Goal: Transaction & Acquisition: Purchase product/service

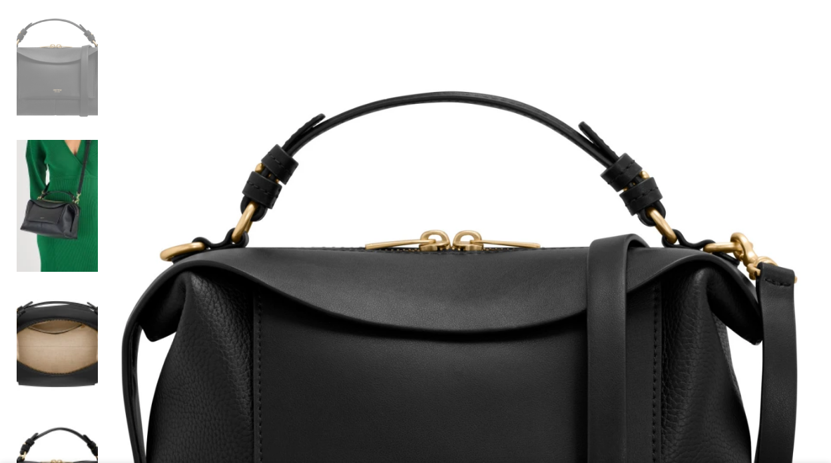
scroll to position [248, 0]
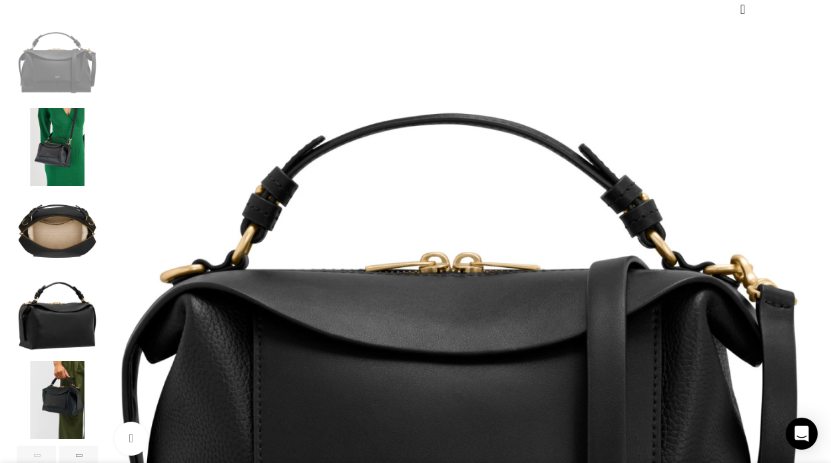
click at [51, 172] on img "2 / 6" at bounding box center [57, 147] width 81 height 78
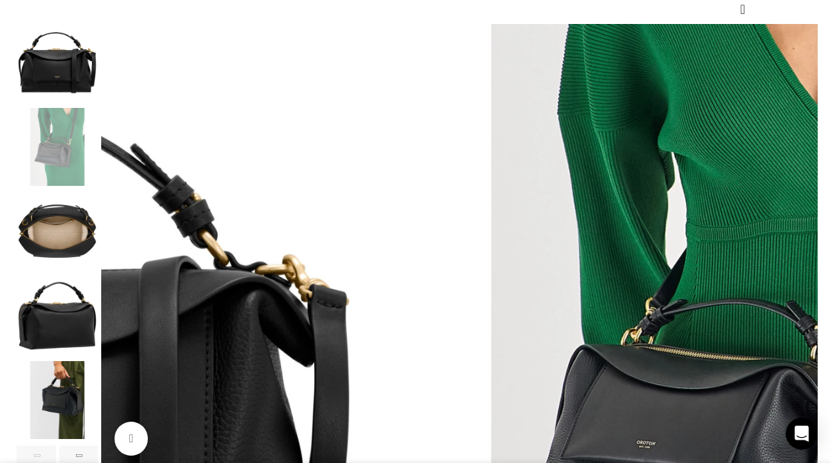
click at [43, 219] on img "3 / 6" at bounding box center [57, 231] width 81 height 78
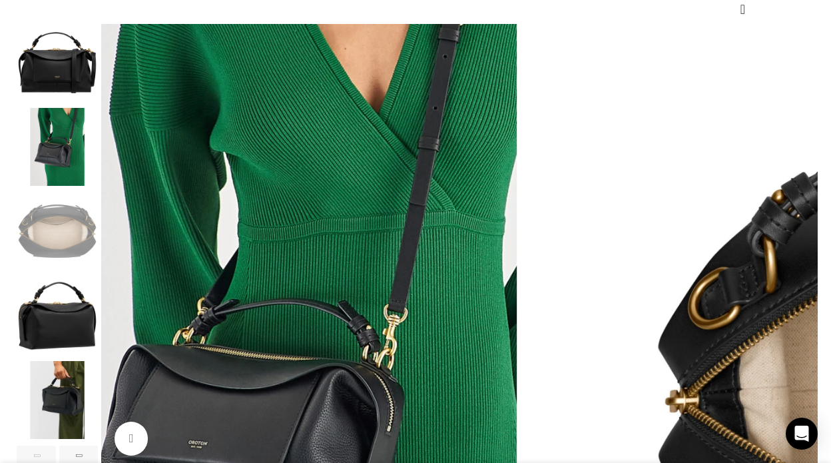
click at [41, 248] on img "3 / 6" at bounding box center [57, 231] width 81 height 78
click at [41, 328] on img "4 / 6" at bounding box center [57, 315] width 81 height 78
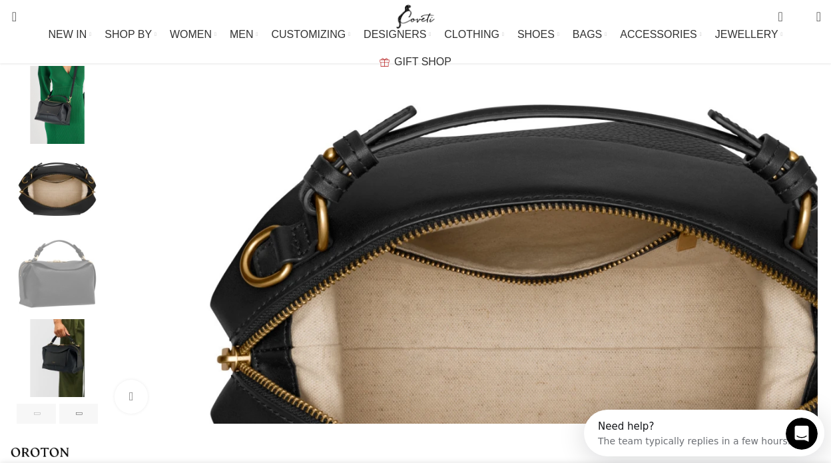
scroll to position [0, 0]
click at [47, 355] on img "5 / 6" at bounding box center [57, 358] width 81 height 78
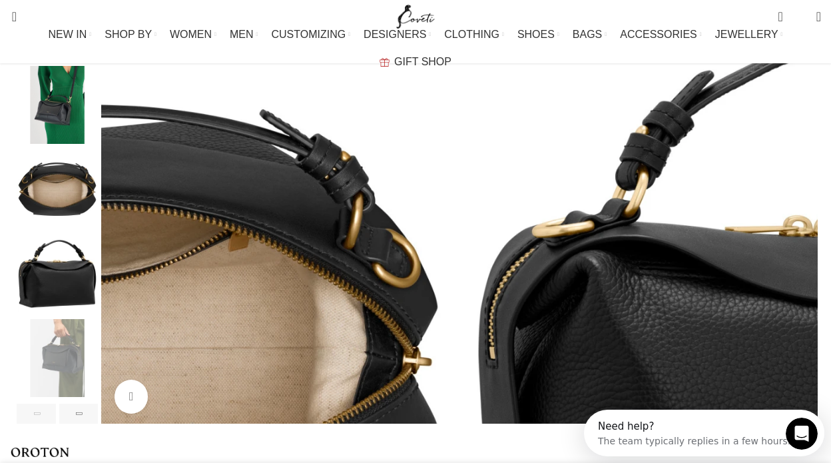
scroll to position [0, 140]
click at [59, 295] on img "4 / 6" at bounding box center [57, 273] width 81 height 78
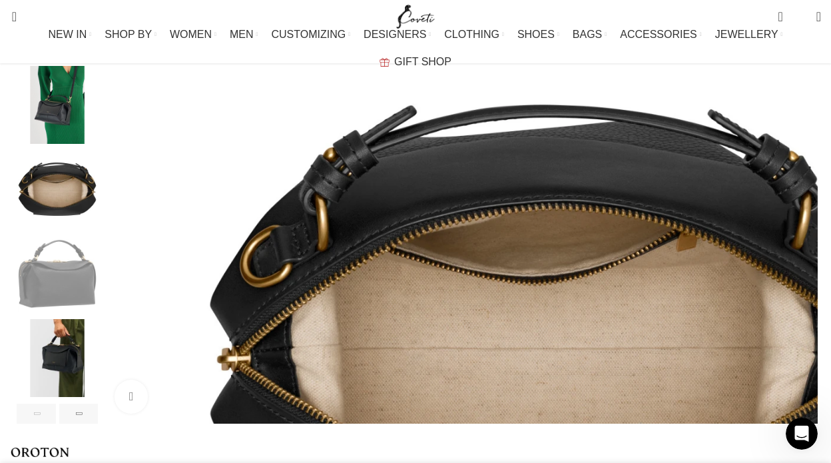
click at [66, 218] on img "3 / 6" at bounding box center [57, 189] width 81 height 78
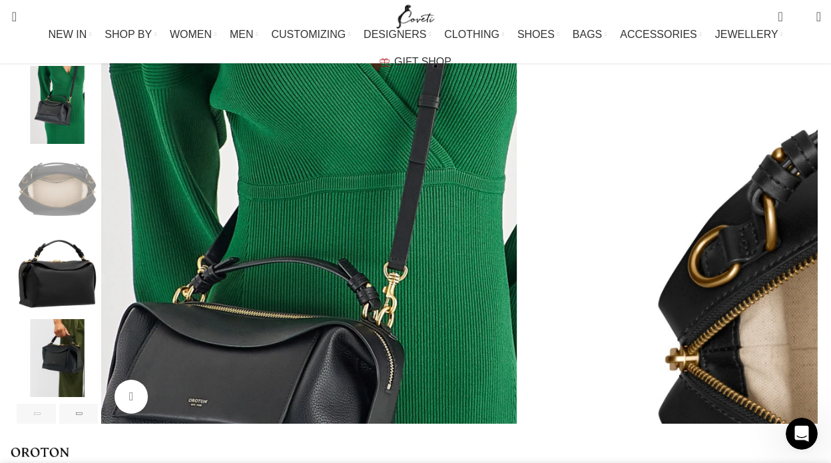
click at [66, 144] on img "2 / 6" at bounding box center [57, 105] width 81 height 78
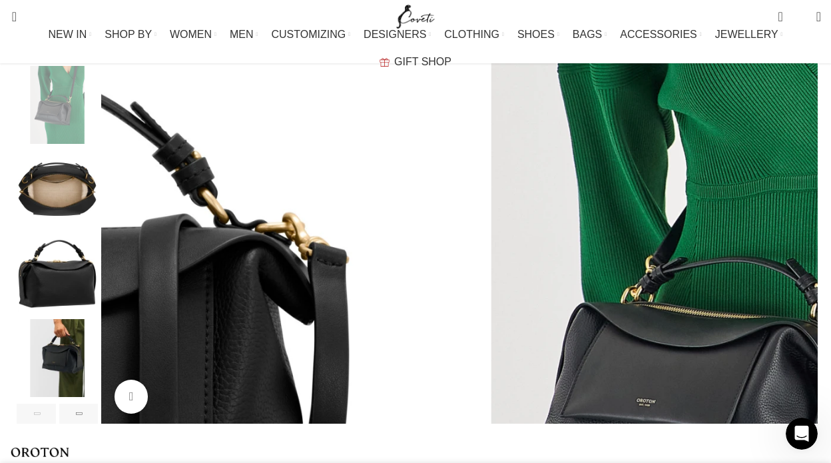
click at [373, 249] on img "2 / 6" at bounding box center [728, 337] width 710 height 710
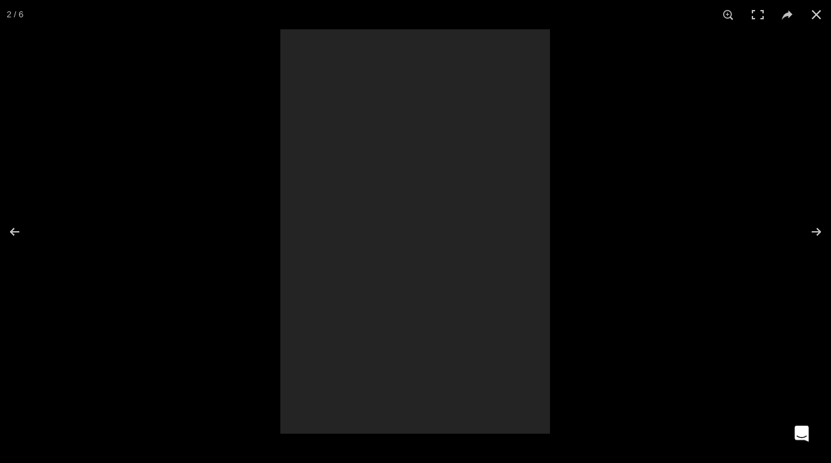
scroll to position [0, 280]
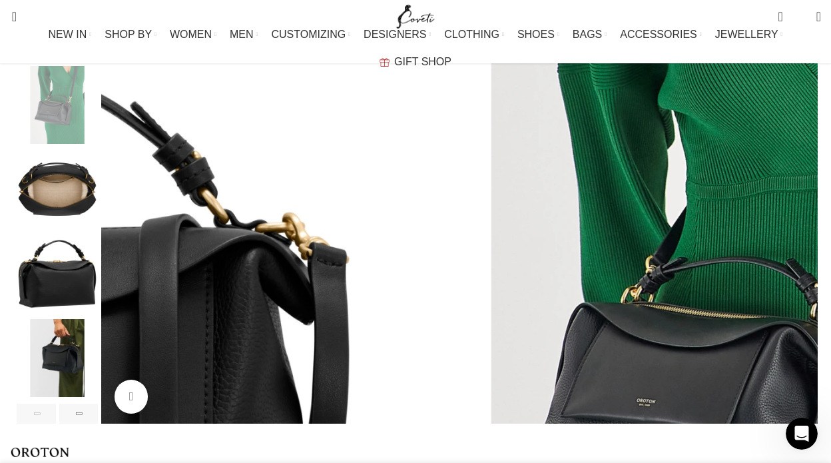
click at [801, 219] on div "Next slide" at bounding box center [817, 202] width 33 height 33
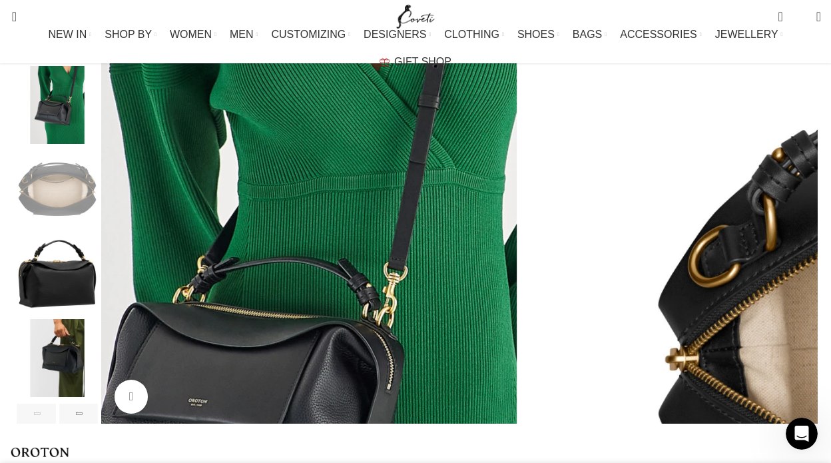
click at [801, 219] on div "Next slide" at bounding box center [817, 202] width 33 height 33
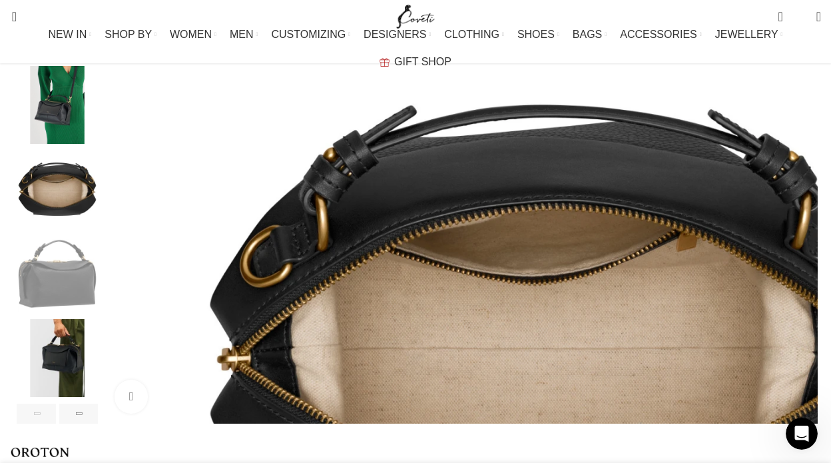
scroll to position [0, 420]
click at [801, 219] on div "Next slide" at bounding box center [817, 202] width 33 height 33
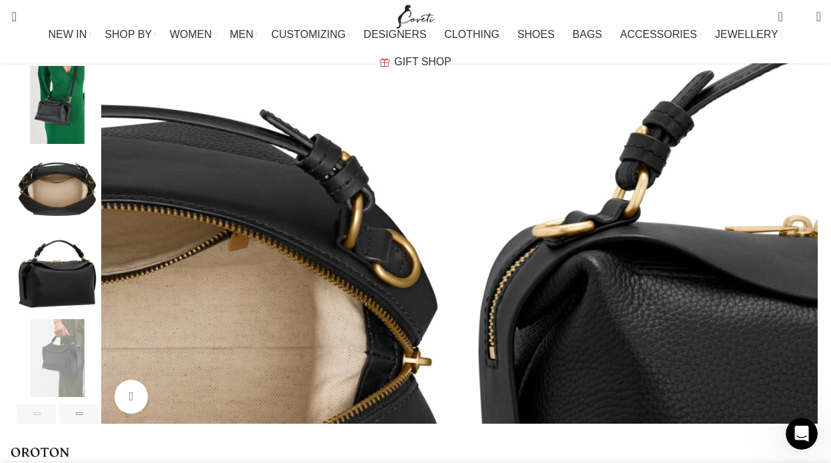
click at [801, 219] on div "Next slide" at bounding box center [817, 202] width 33 height 33
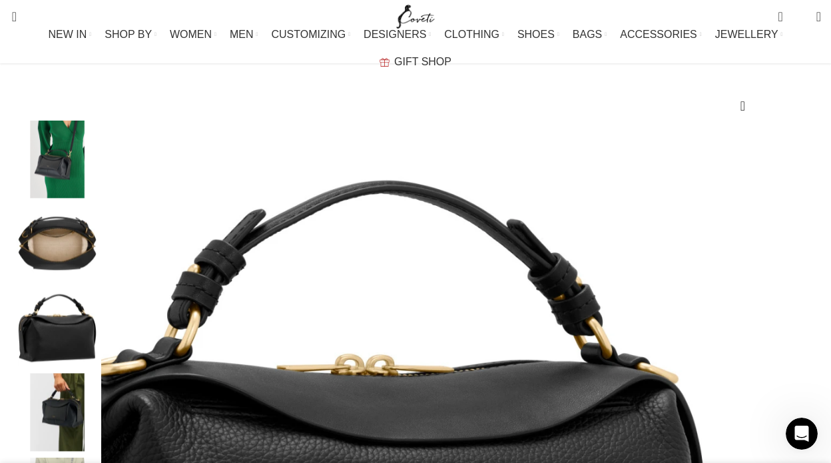
scroll to position [0, 0]
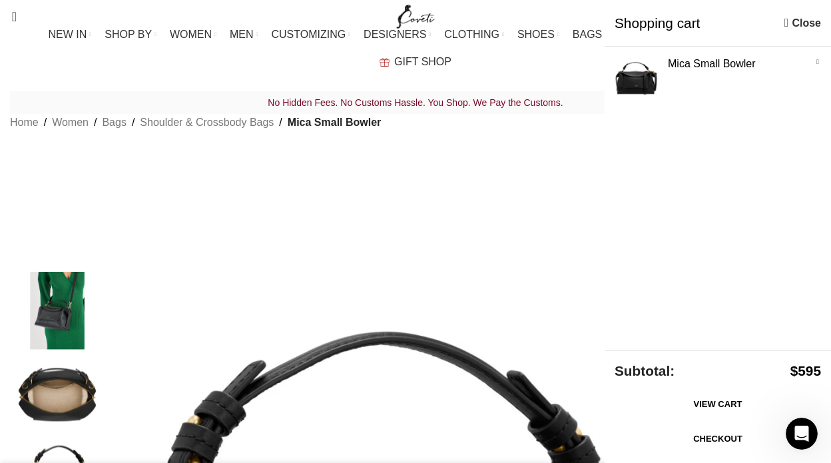
scroll to position [0, 2102]
